Goal: Find specific page/section: Find specific page/section

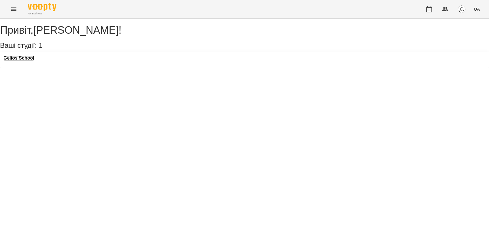
click at [34, 61] on h3 "Gelios School" at bounding box center [18, 58] width 31 height 5
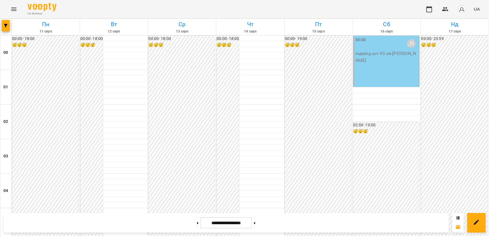
scroll to position [605, 0]
click at [12, 12] on icon "Menu" at bounding box center [13, 9] width 7 height 7
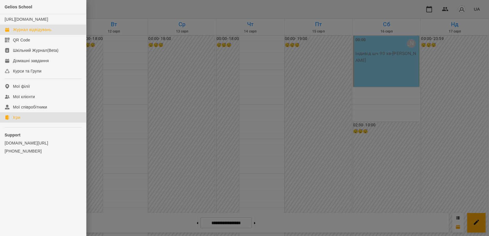
click at [28, 123] on link "Ігри" at bounding box center [43, 117] width 86 height 10
